Goal: Transaction & Acquisition: Purchase product/service

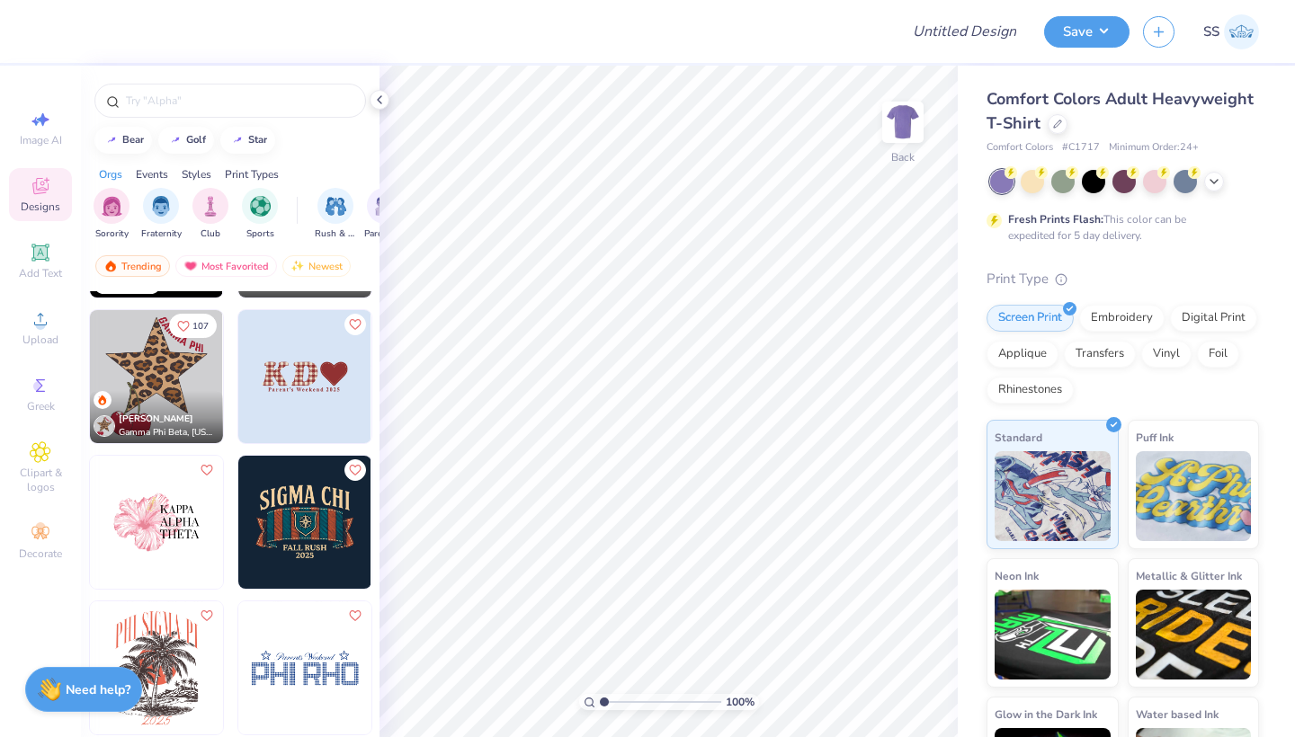
scroll to position [4409, 0]
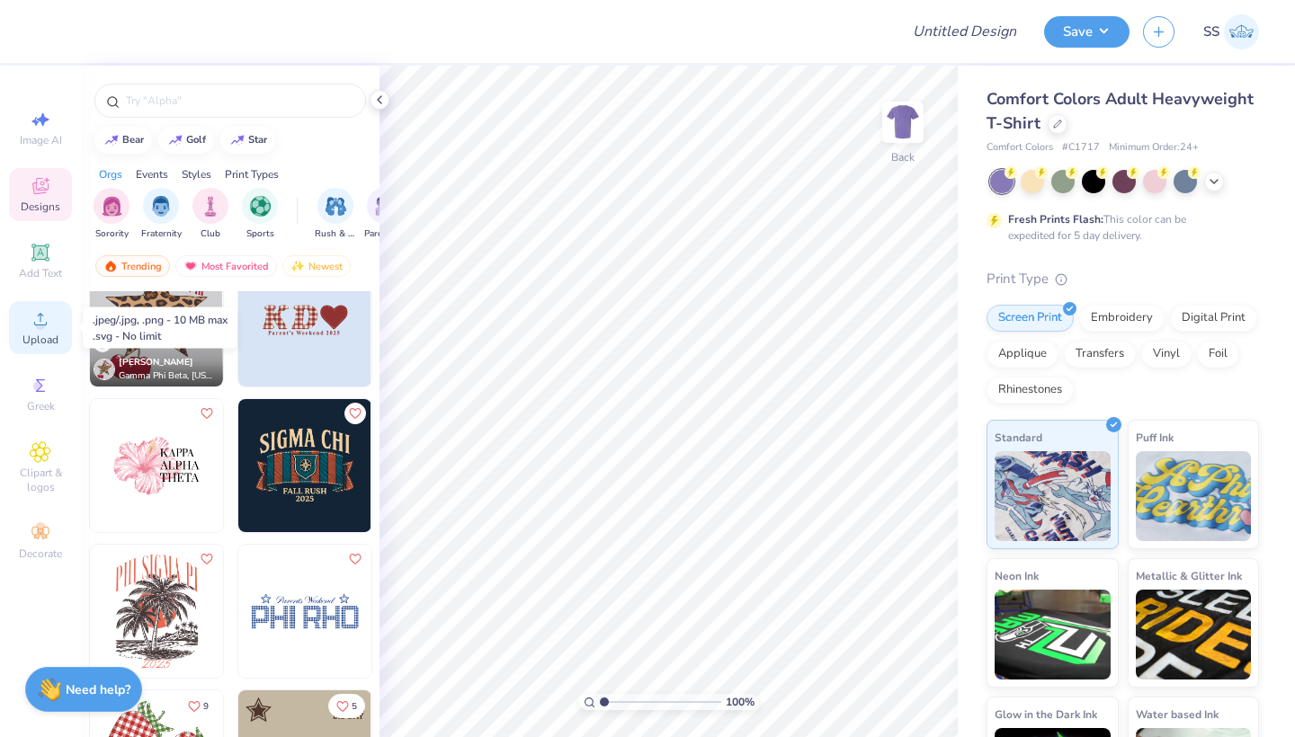
click at [41, 322] on circle at bounding box center [40, 325] width 10 height 10
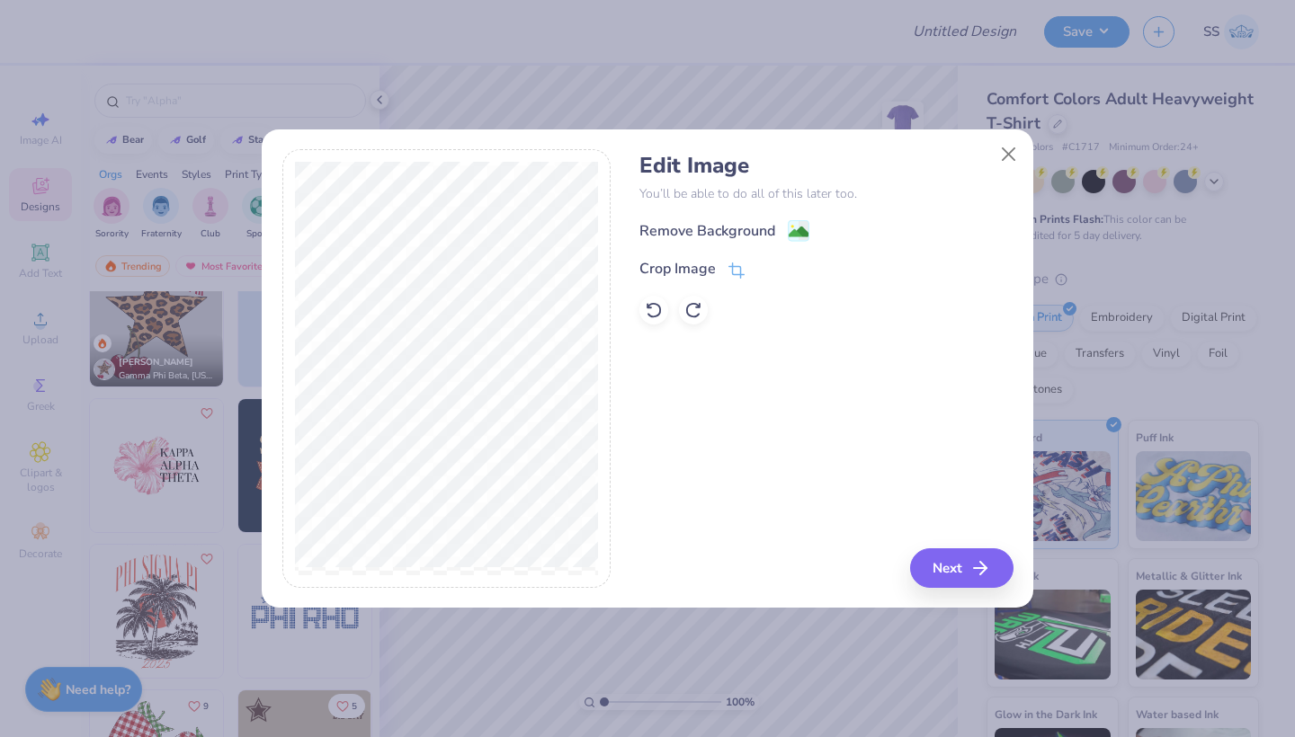
click at [731, 217] on div "Edit Image You’ll be able to do all of this later too. Remove Background Crop I…" at bounding box center [825, 239] width 373 height 172
click at [732, 233] on div "Remove Background" at bounding box center [707, 233] width 136 height 22
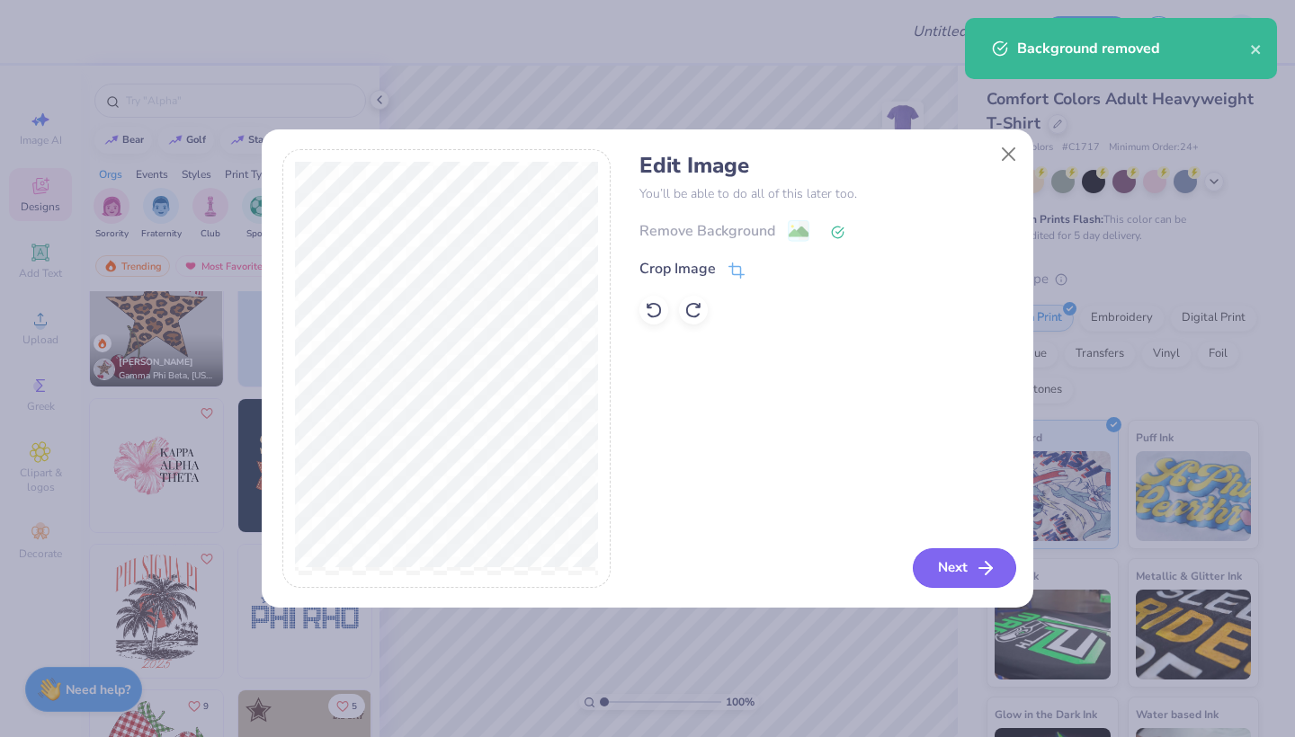
click at [946, 574] on button "Next" at bounding box center [964, 569] width 103 height 40
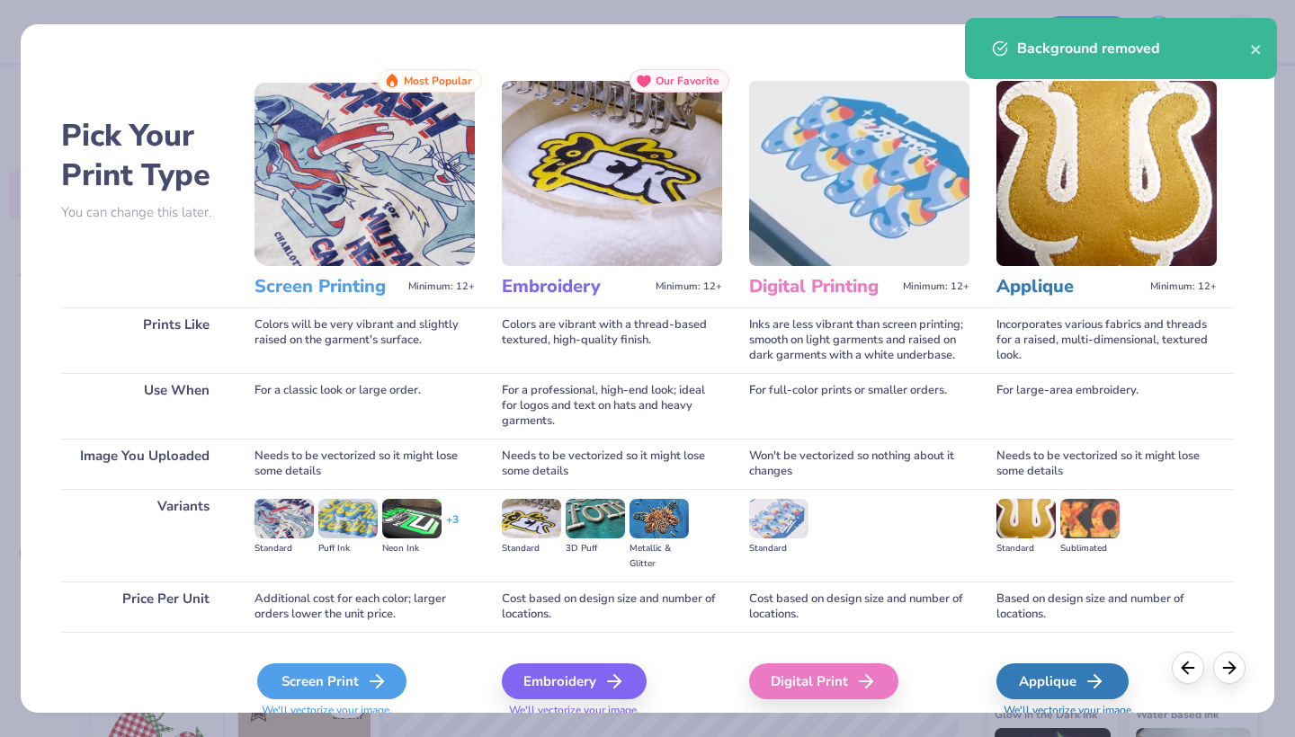
click at [356, 681] on div "Screen Print" at bounding box center [331, 682] width 149 height 36
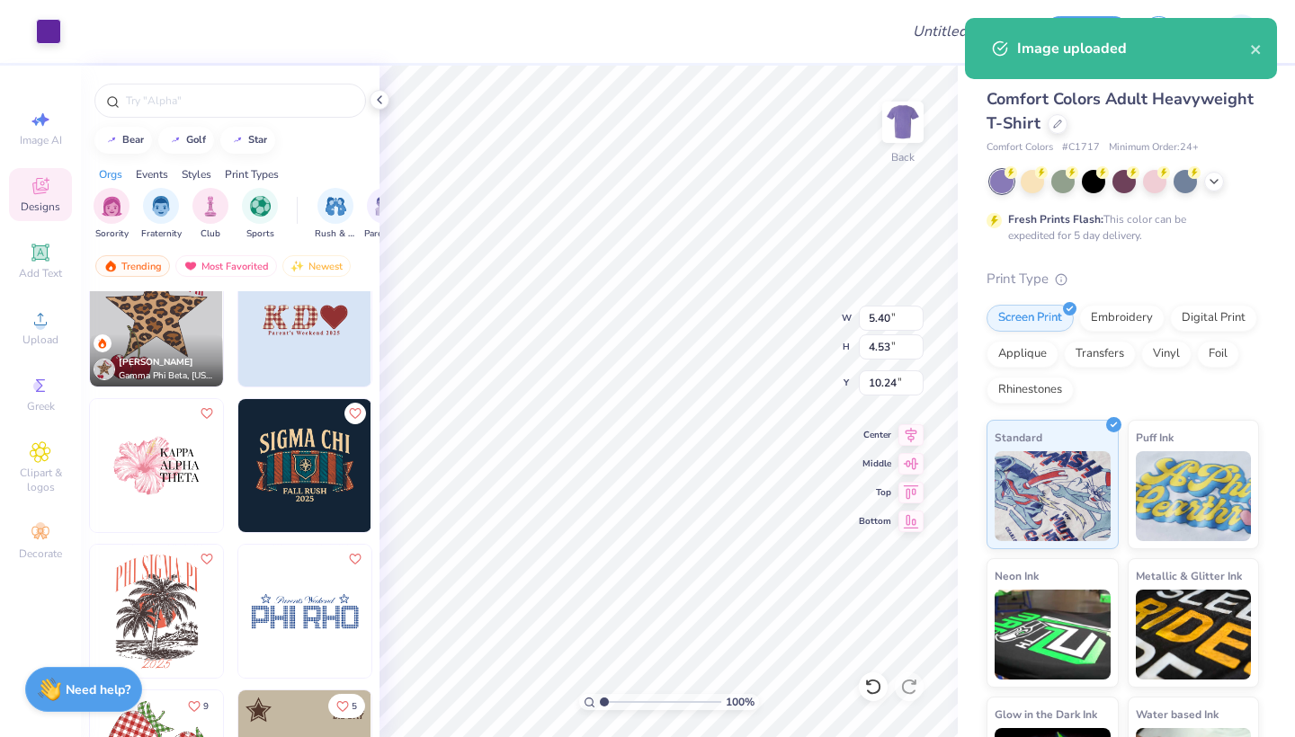
type input "2.74"
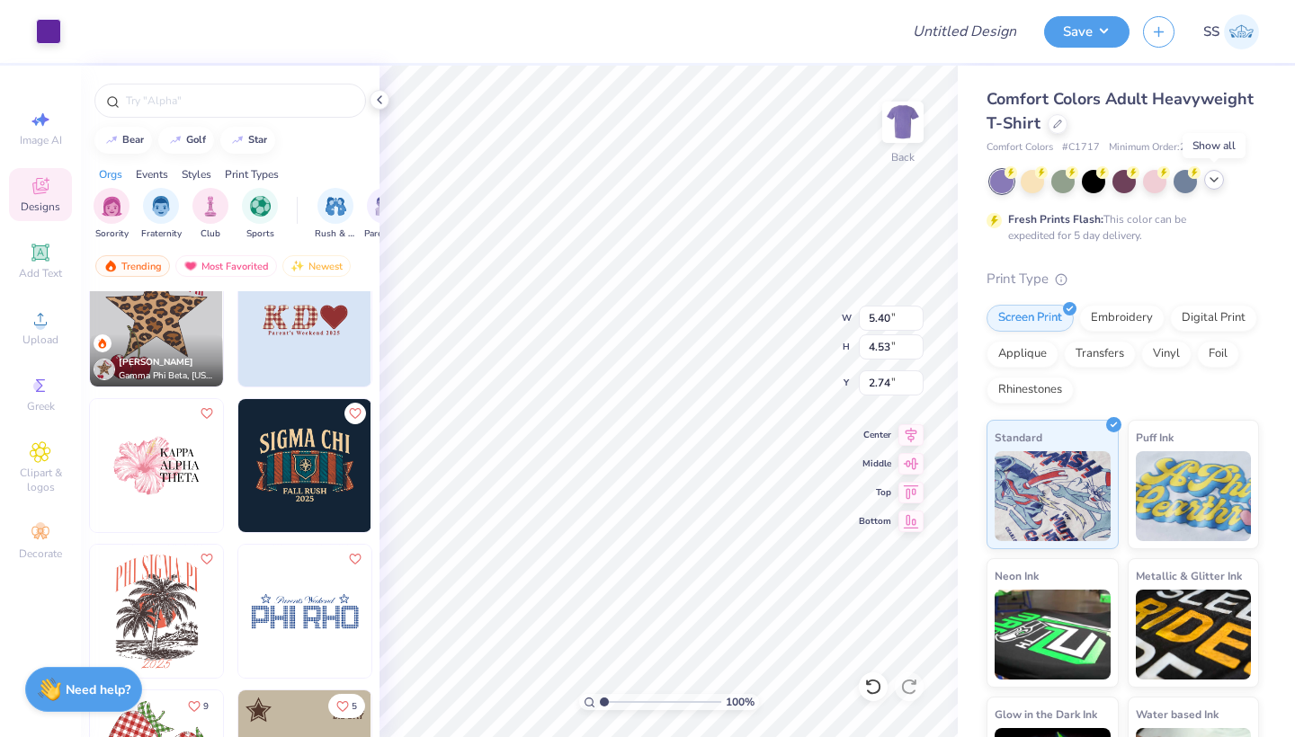
click at [1222, 180] on div at bounding box center [1214, 180] width 20 height 20
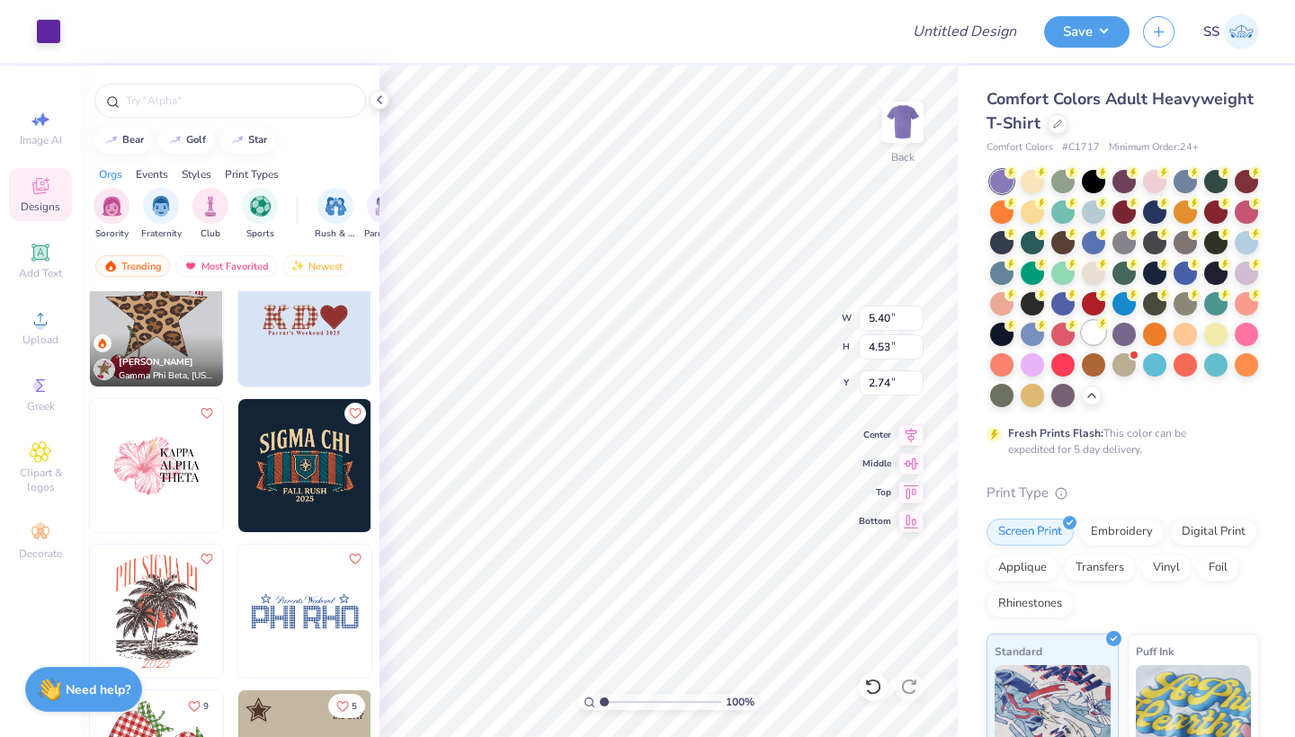
click at [1094, 332] on div at bounding box center [1093, 332] width 23 height 23
click at [1062, 124] on div at bounding box center [1058, 122] width 20 height 20
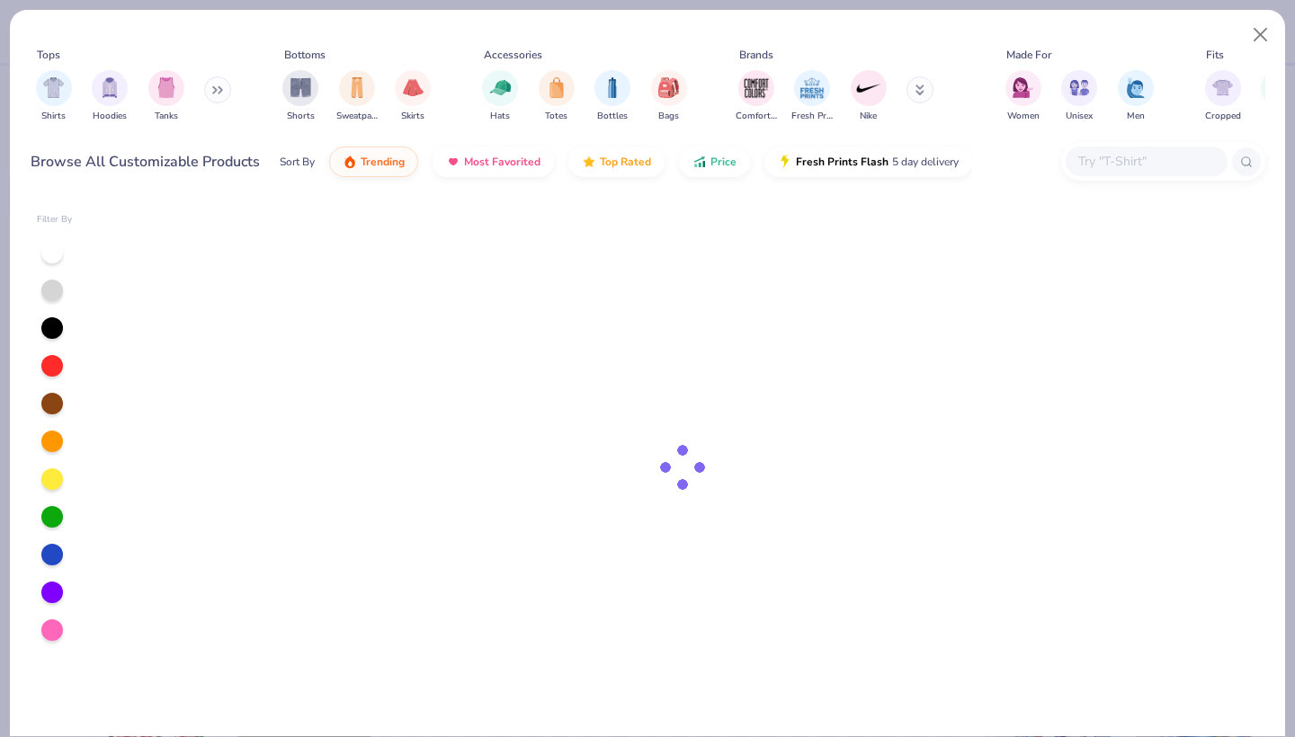
click at [1096, 166] on input "text" at bounding box center [1145, 161] width 138 height 21
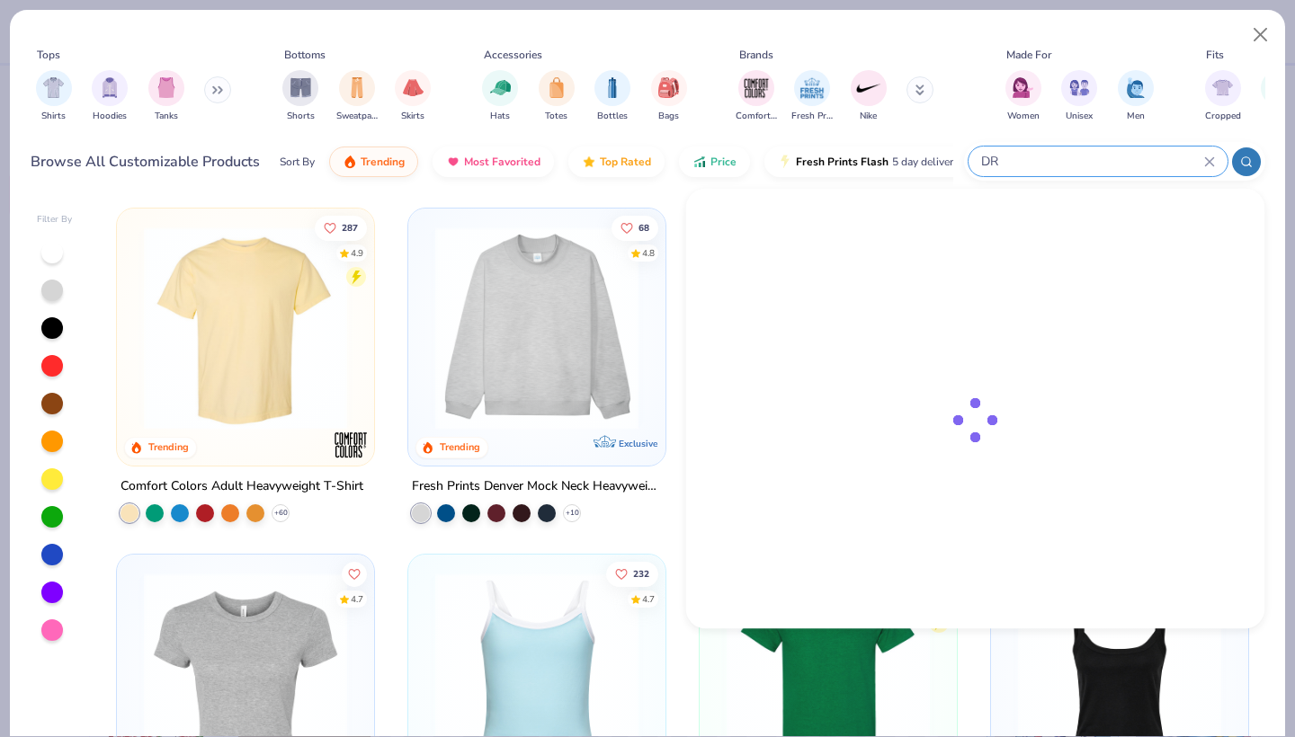
type input "D"
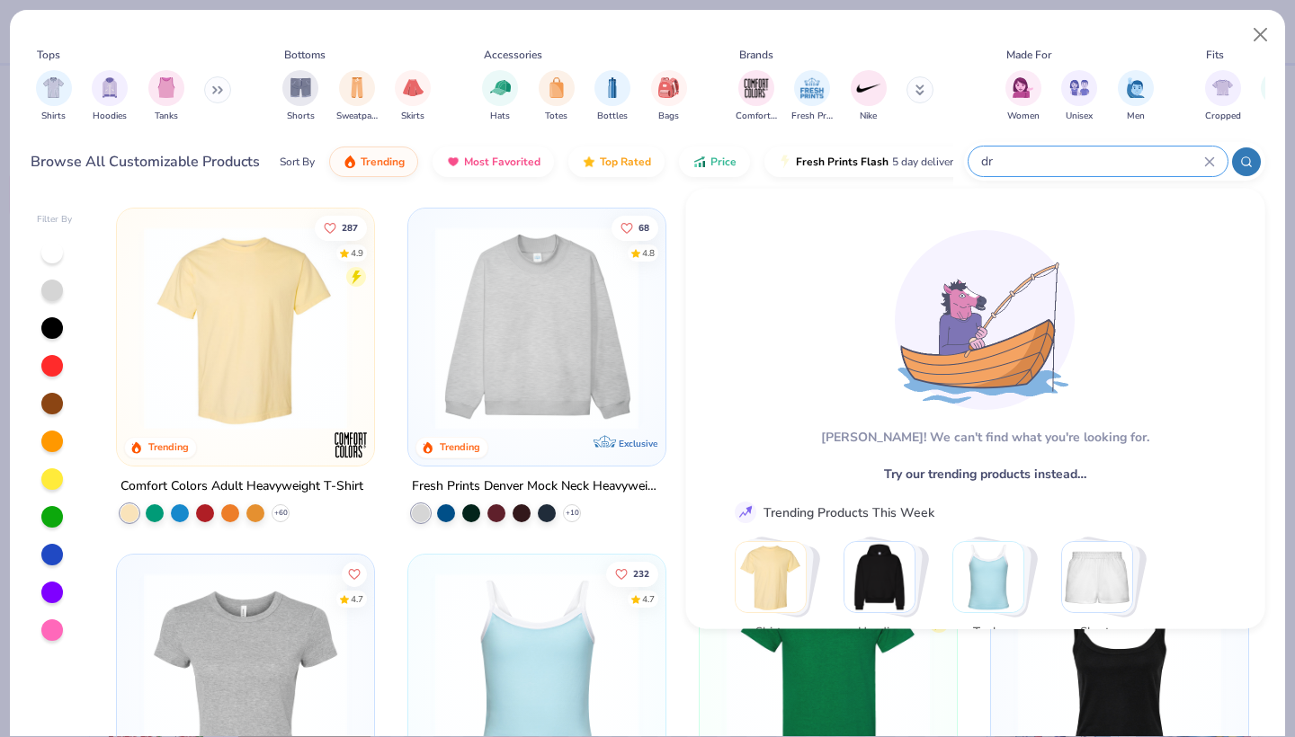
type input "d"
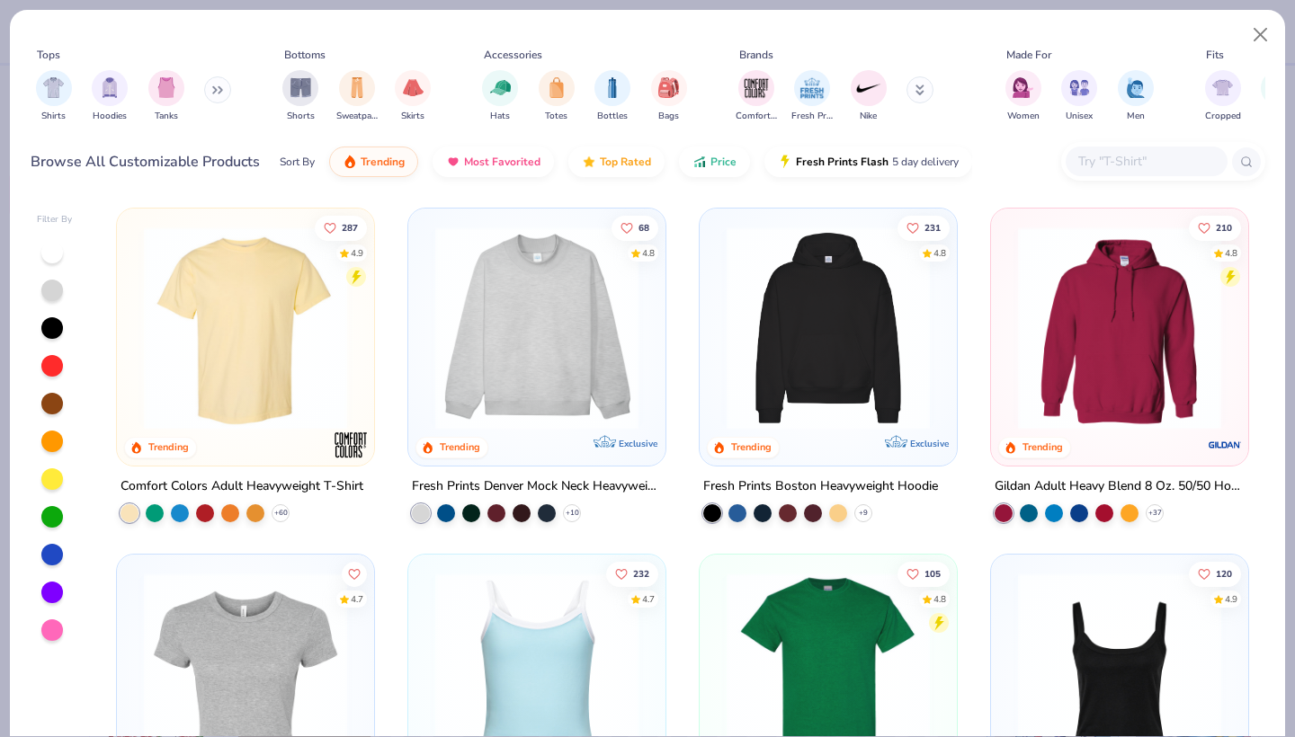
click at [214, 93] on button at bounding box center [217, 89] width 27 height 27
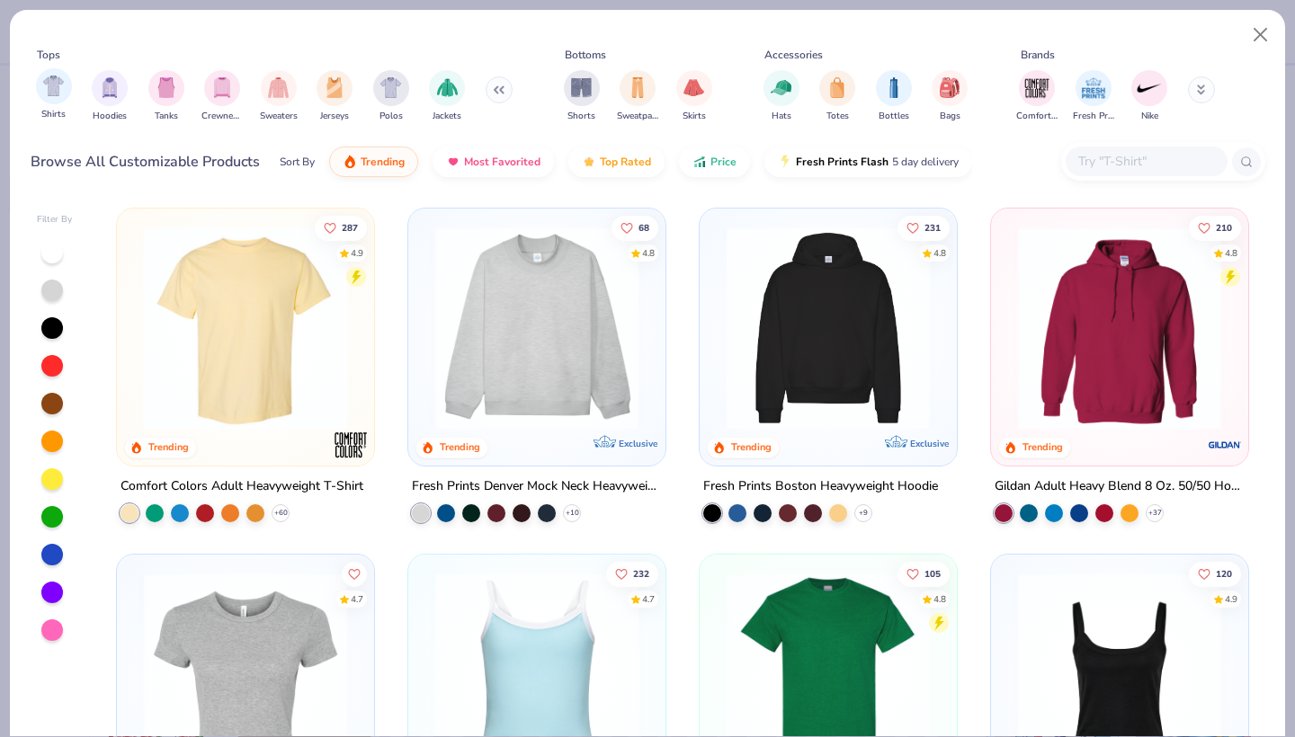
click at [67, 104] on div "Shirts" at bounding box center [54, 94] width 36 height 53
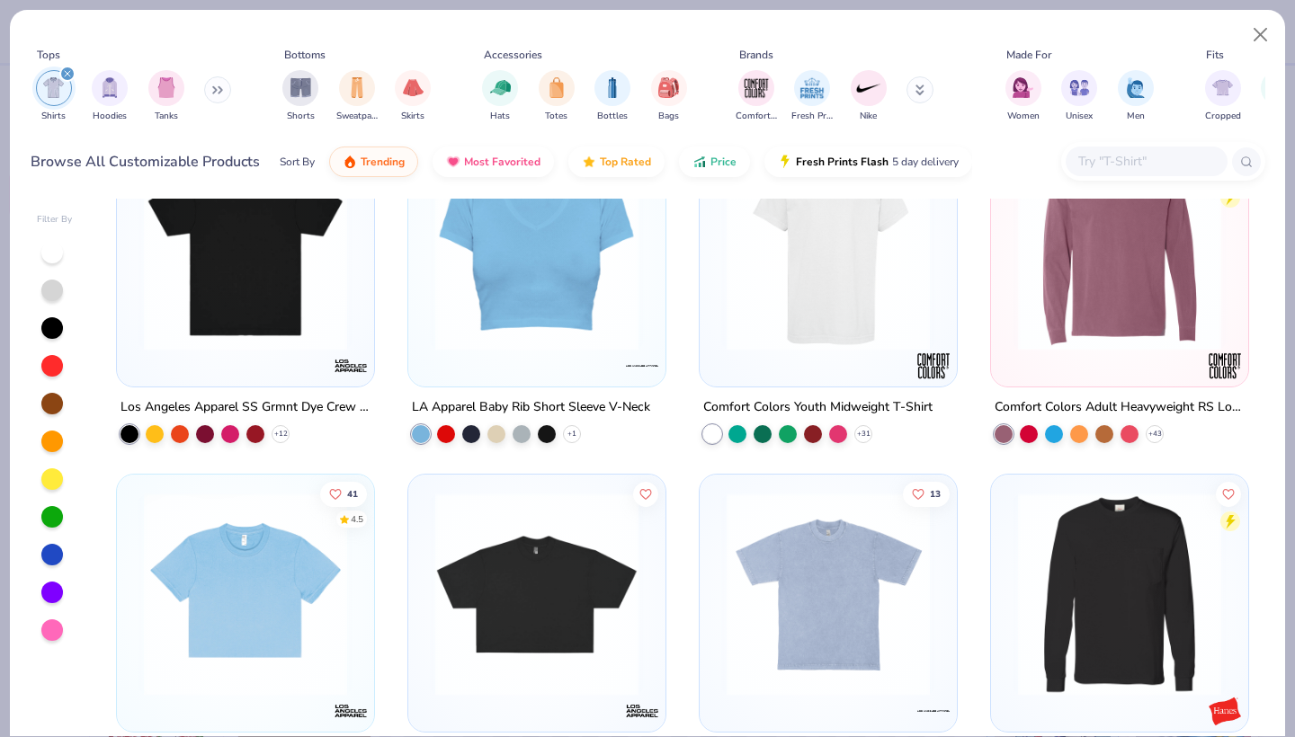
scroll to position [3538, 0]
